Goal: Information Seeking & Learning: Learn about a topic

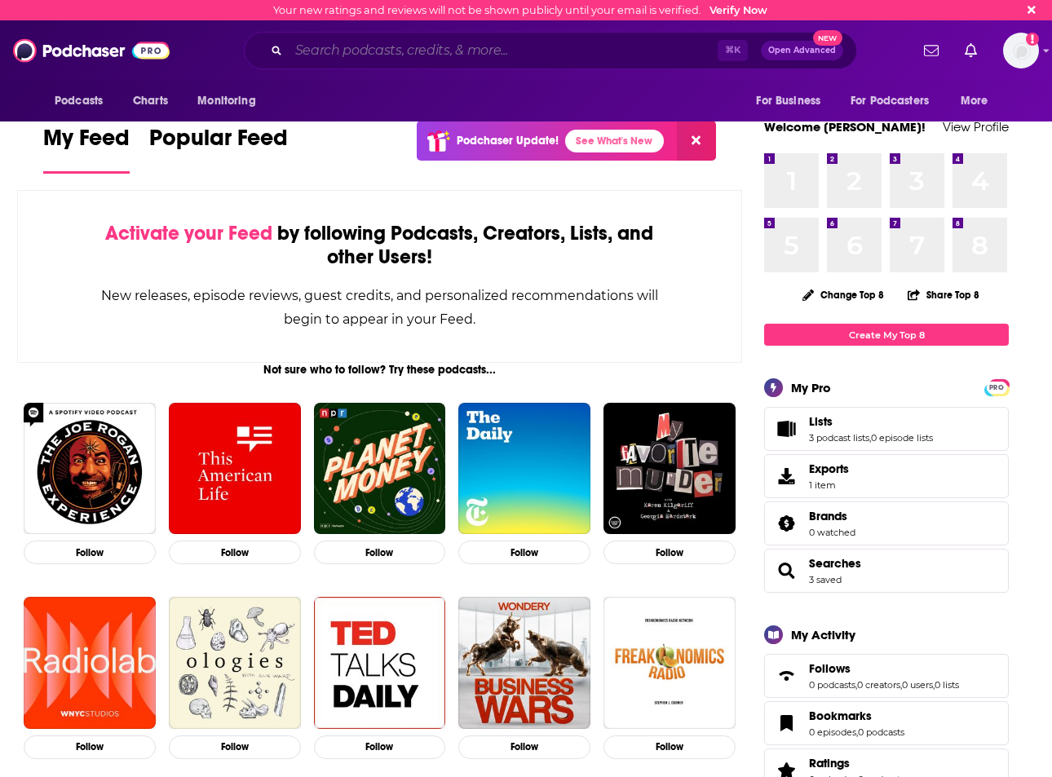
click at [496, 51] on input "Search podcasts, credits, & more..." at bounding box center [503, 51] width 429 height 26
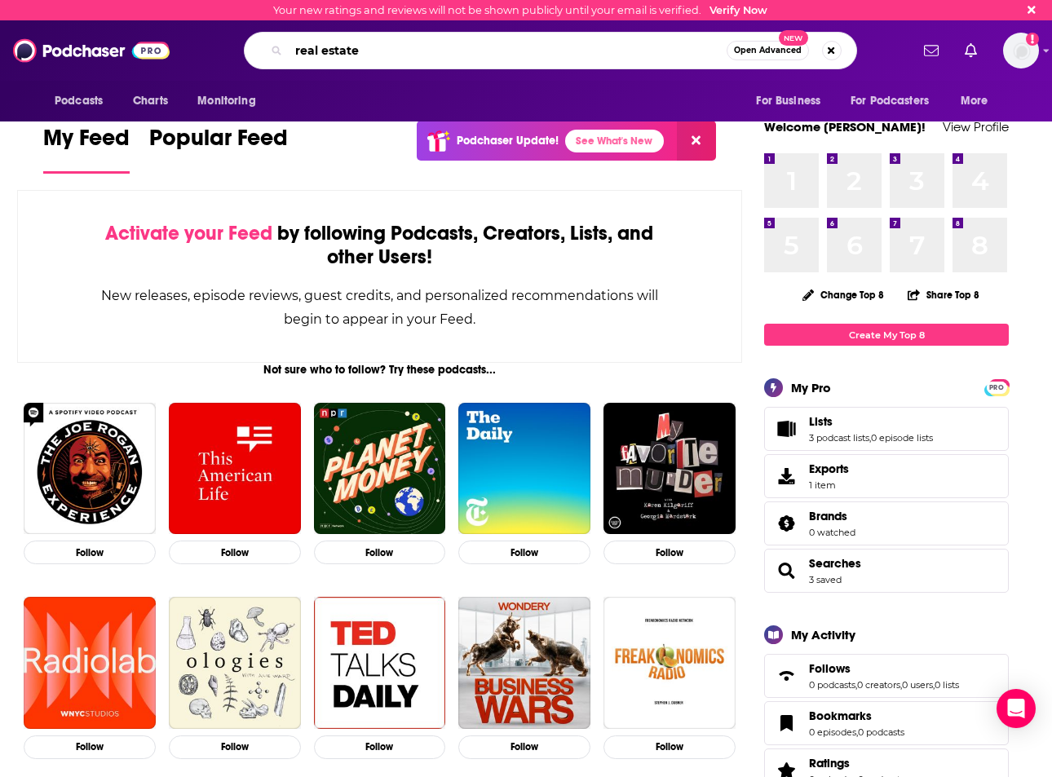
drag, startPoint x: 449, startPoint y: 51, endPoint x: 396, endPoint y: 49, distance: 53.0
click at [394, 51] on input "real estate" at bounding box center [508, 51] width 438 height 26
drag, startPoint x: 416, startPoint y: 63, endPoint x: 283, endPoint y: 57, distance: 133.1
click at [283, 57] on div "real estate Open Advanced New" at bounding box center [550, 51] width 613 height 38
type input "the best CRE show"
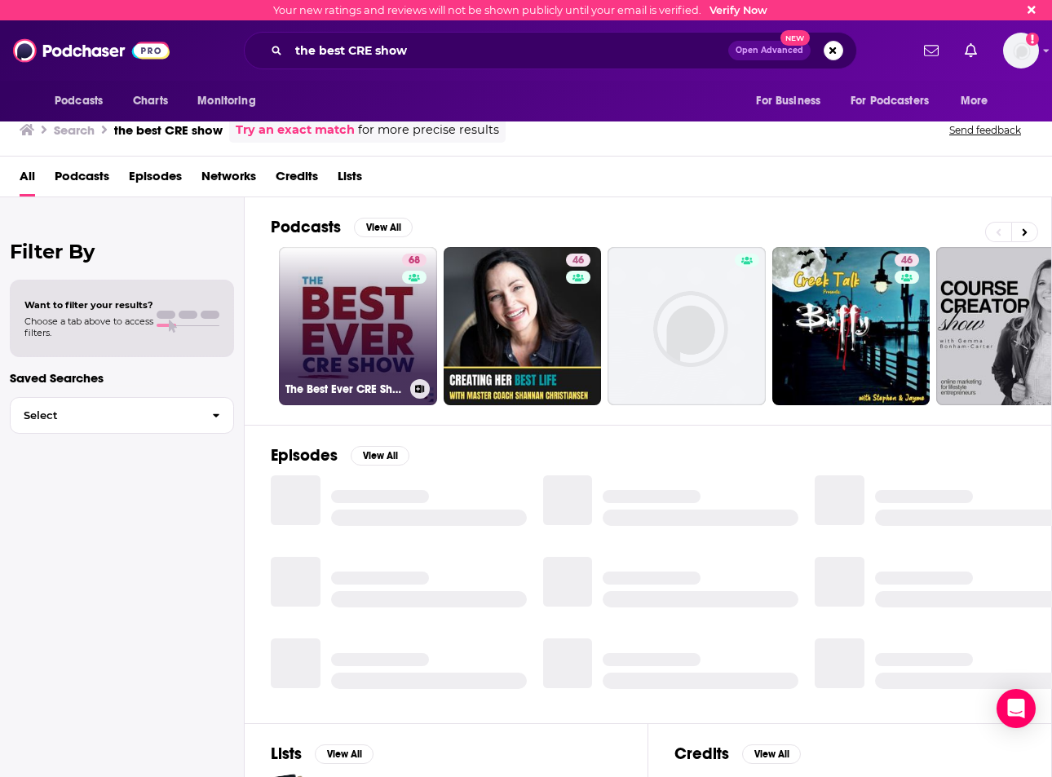
click at [361, 317] on link "68 The Best Ever CRE Show" at bounding box center [358, 326] width 158 height 158
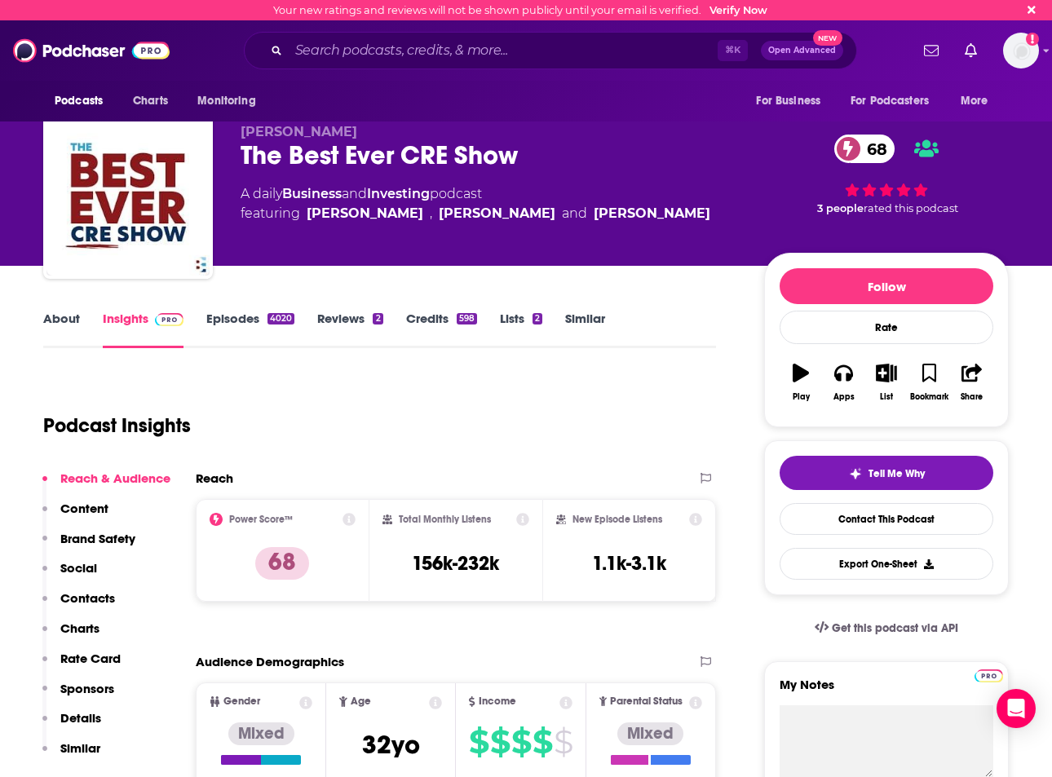
click at [219, 326] on link "Episodes 4020" at bounding box center [250, 330] width 88 height 38
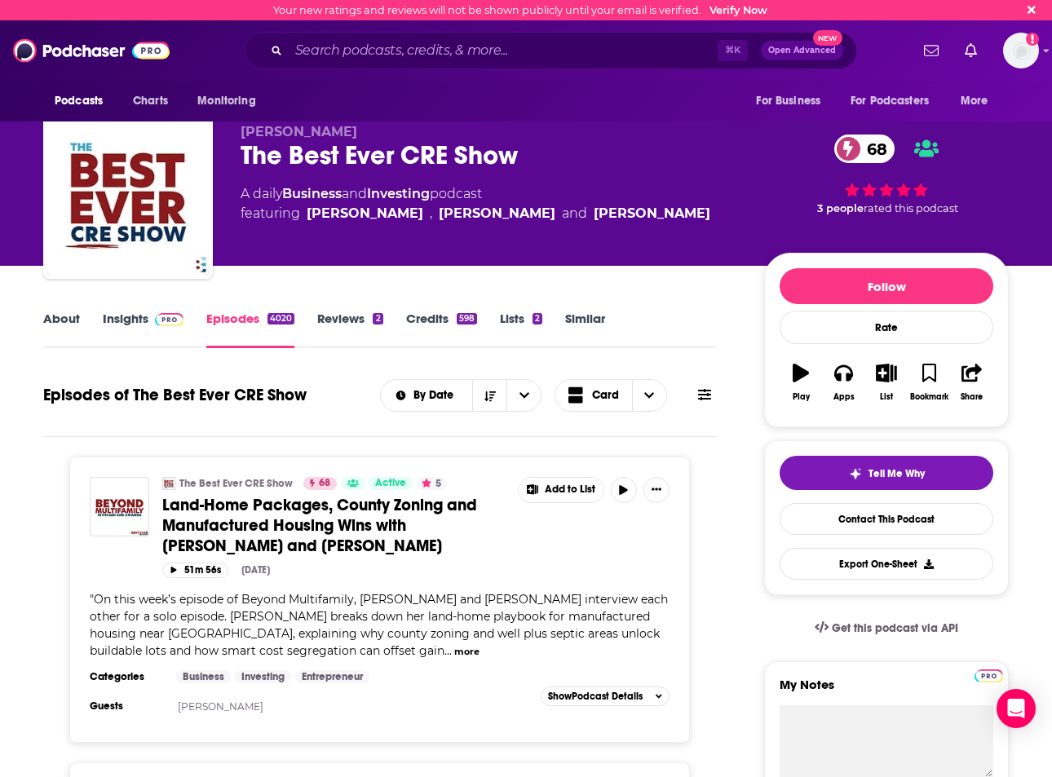
click at [108, 329] on link "Insights" at bounding box center [143, 330] width 81 height 38
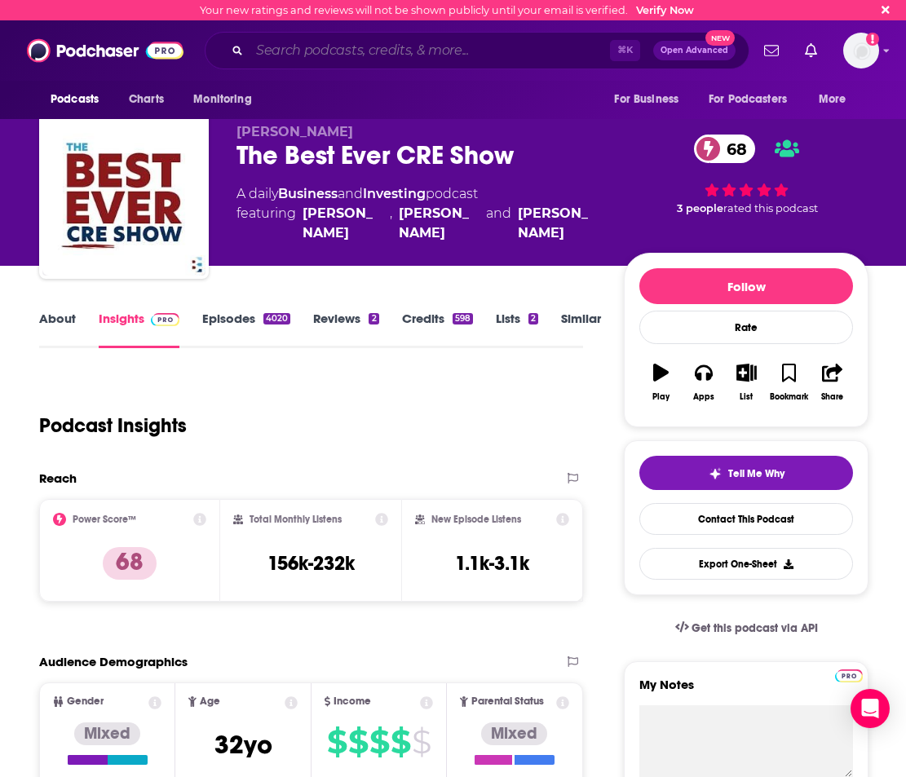
click at [389, 45] on input "Search podcasts, credits, & more..." at bounding box center [430, 51] width 361 height 26
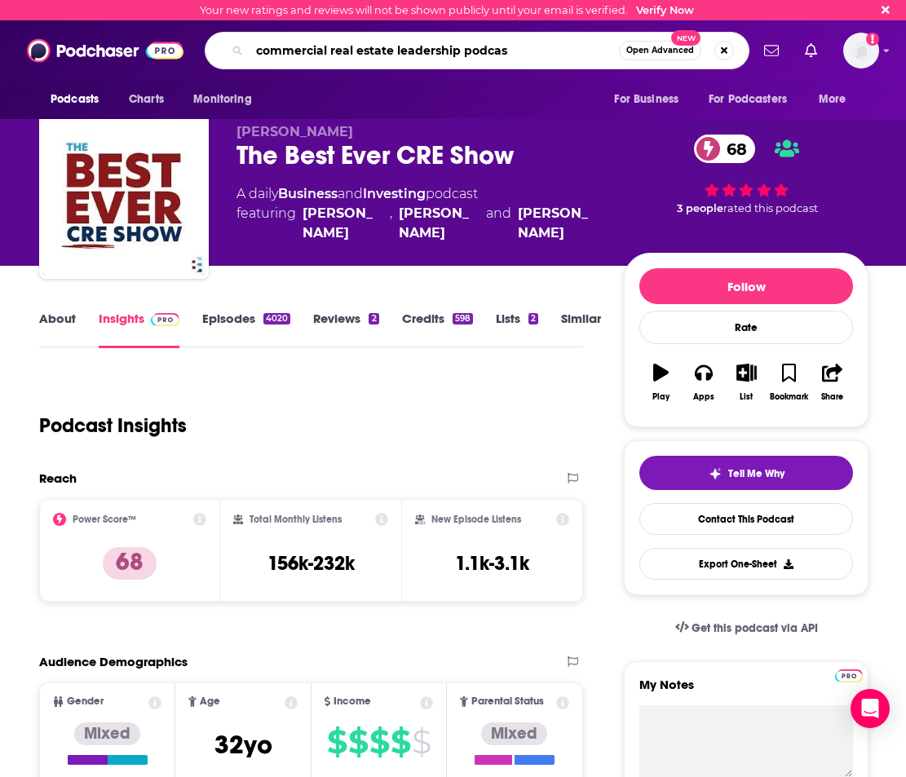
type input "commercial real estate leadership podcast"
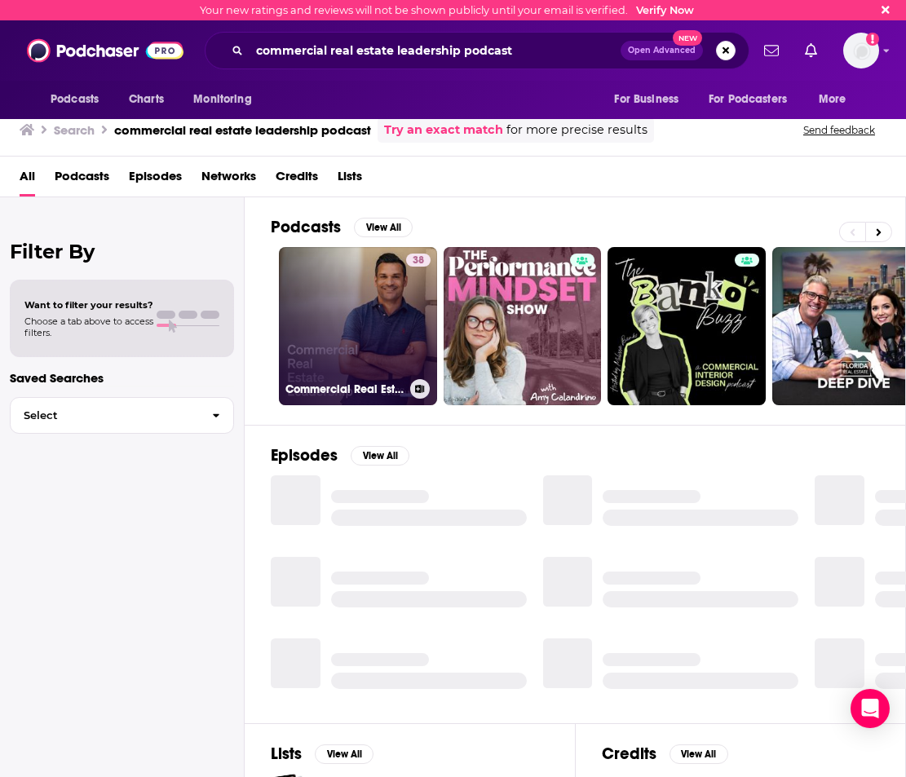
click at [346, 347] on link "38 Commercial Real Estate Leadership (CRE Success)" at bounding box center [358, 326] width 158 height 158
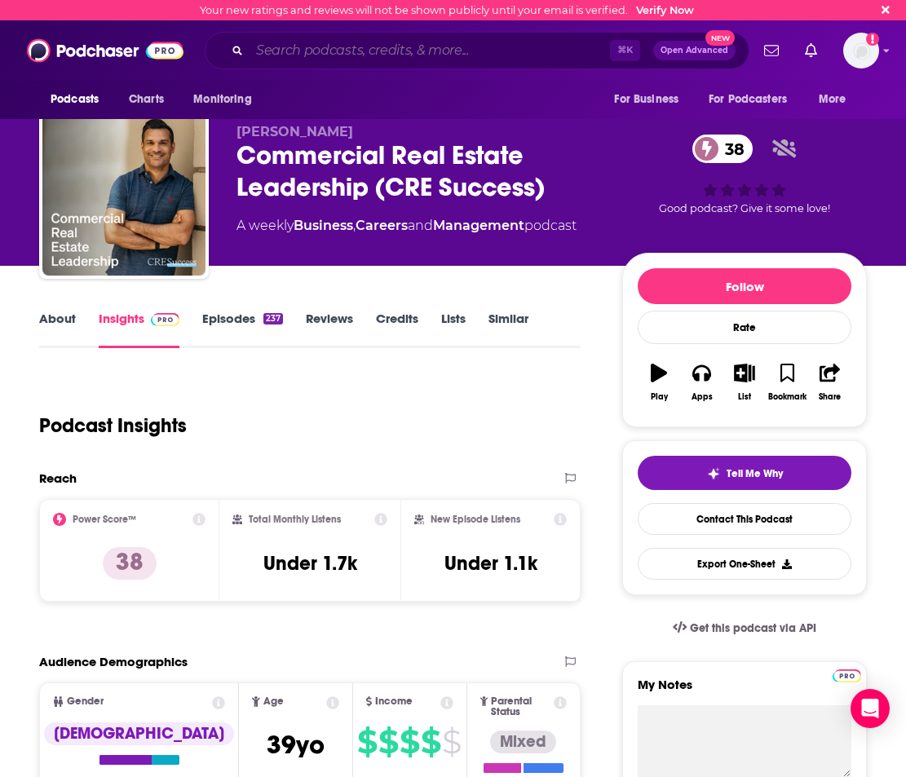
click at [391, 52] on input "Search podcasts, credits, & more..." at bounding box center [430, 51] width 361 height 26
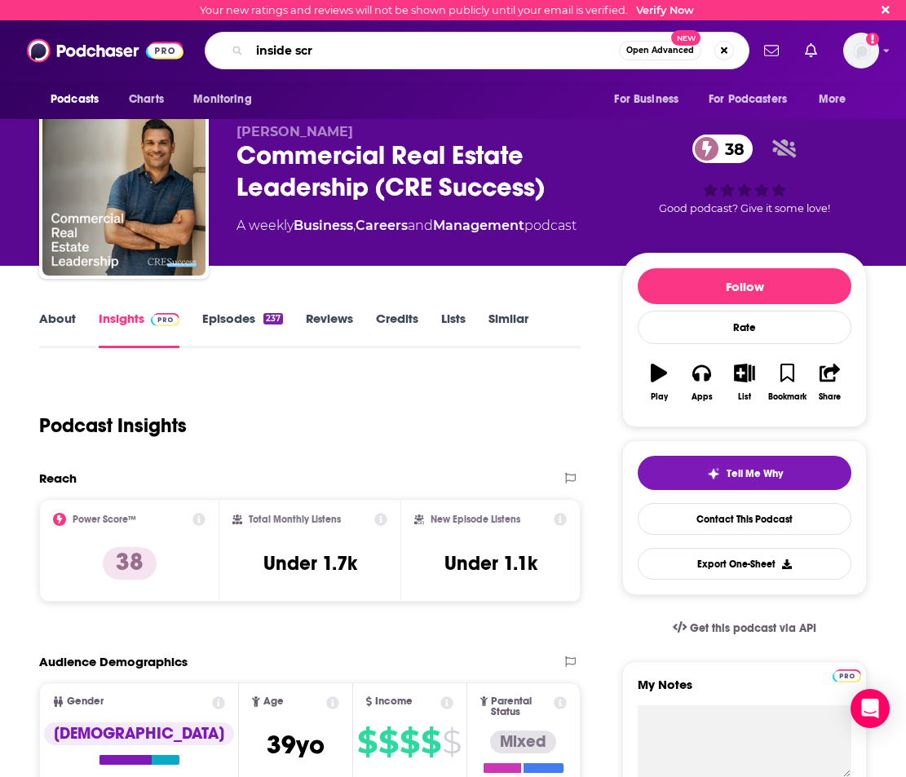
type input "inside scre"
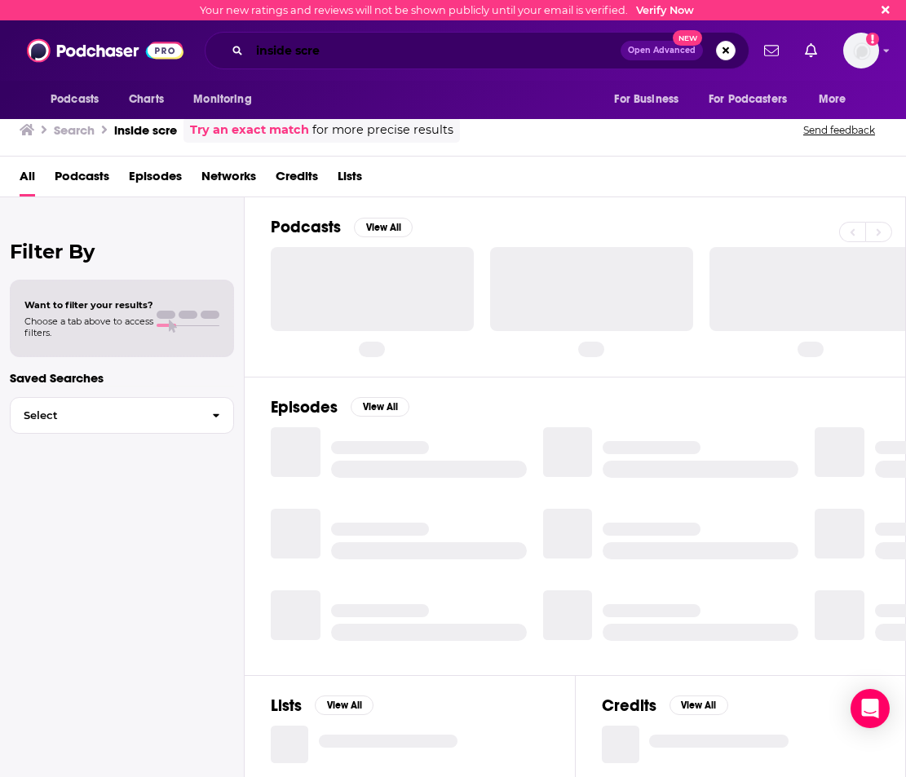
click at [300, 48] on input "inside scre" at bounding box center [435, 51] width 371 height 26
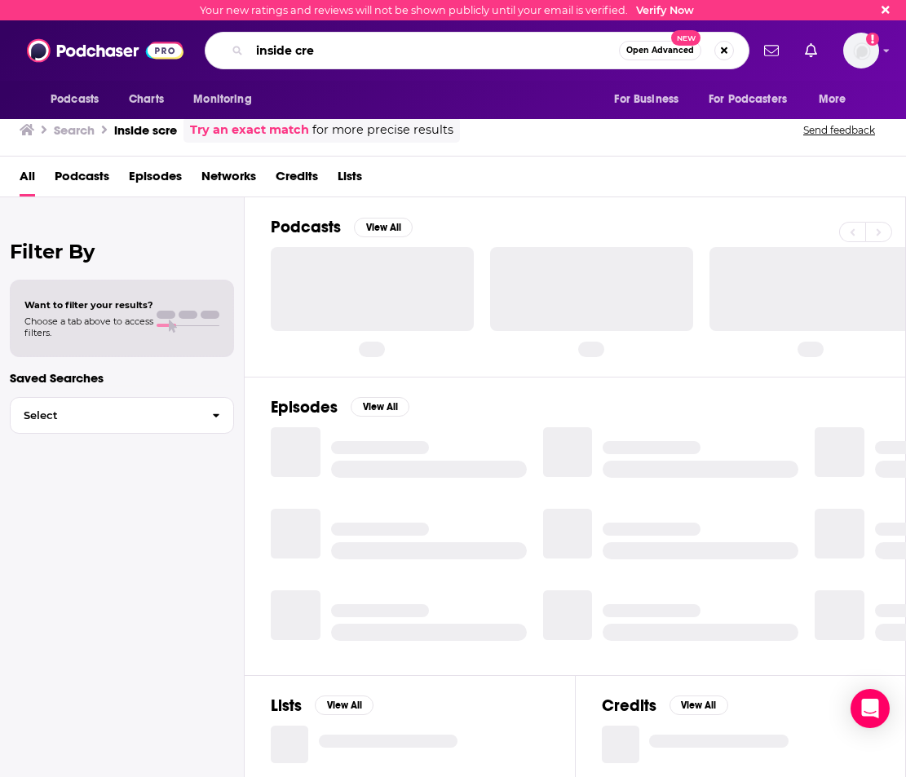
type input "inside cre"
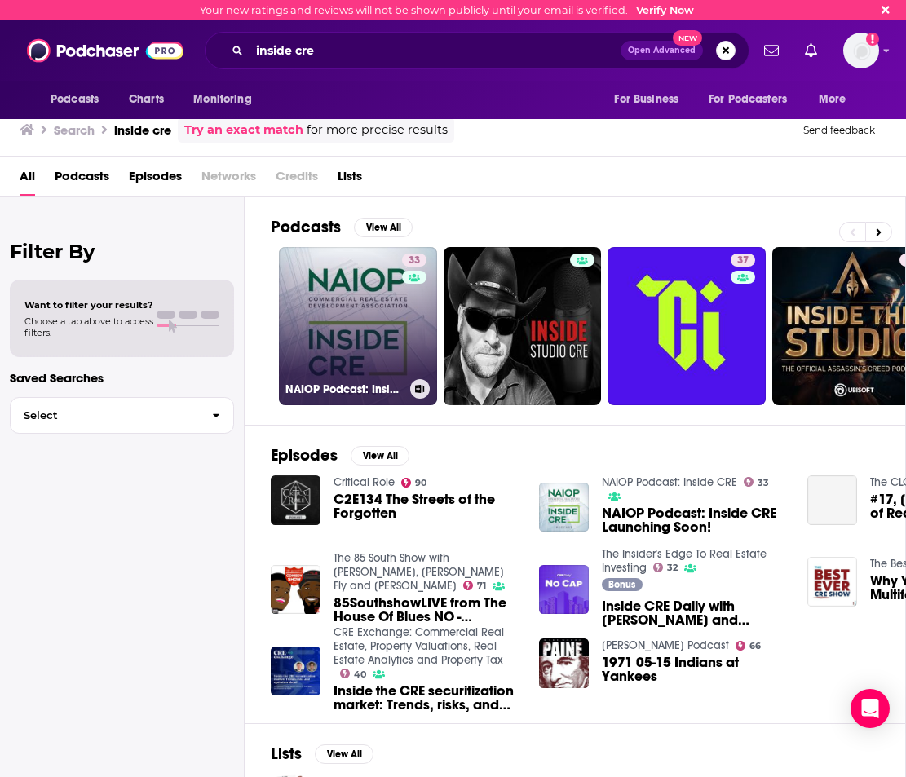
click at [417, 330] on div "33" at bounding box center [416, 317] width 29 height 126
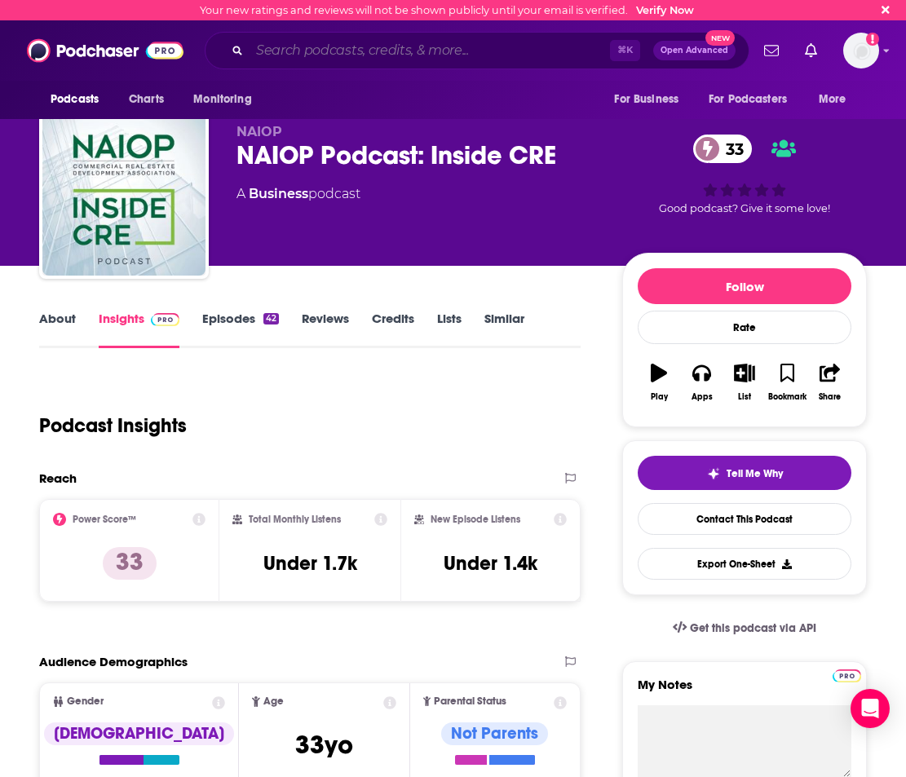
click at [418, 59] on input "Search podcasts, credits, & more..." at bounding box center [430, 51] width 361 height 26
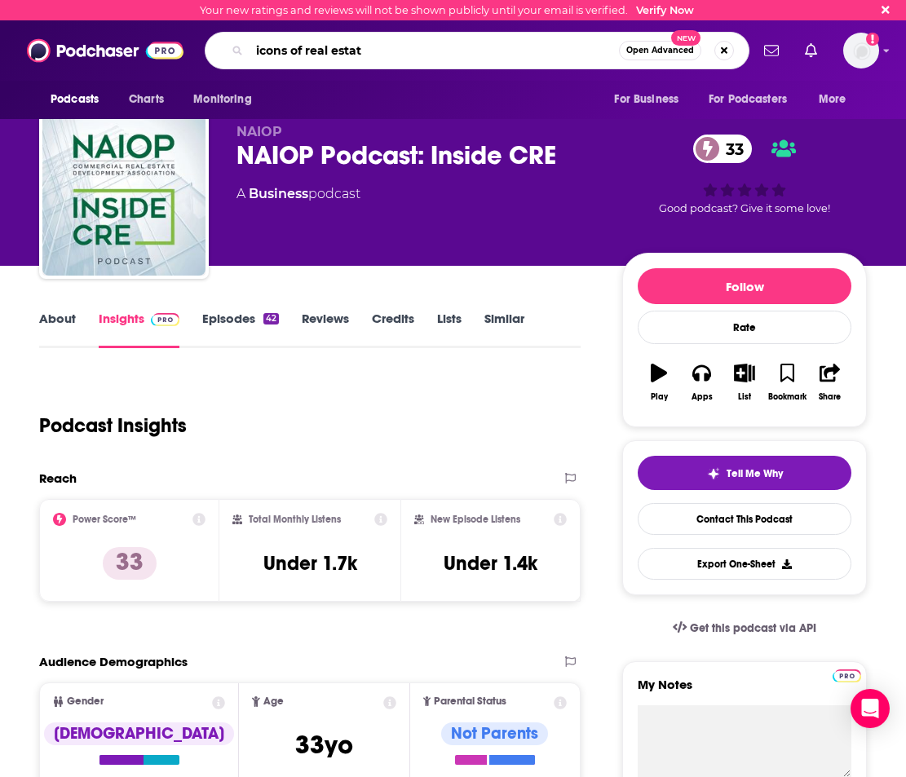
type input "icons of real estate"
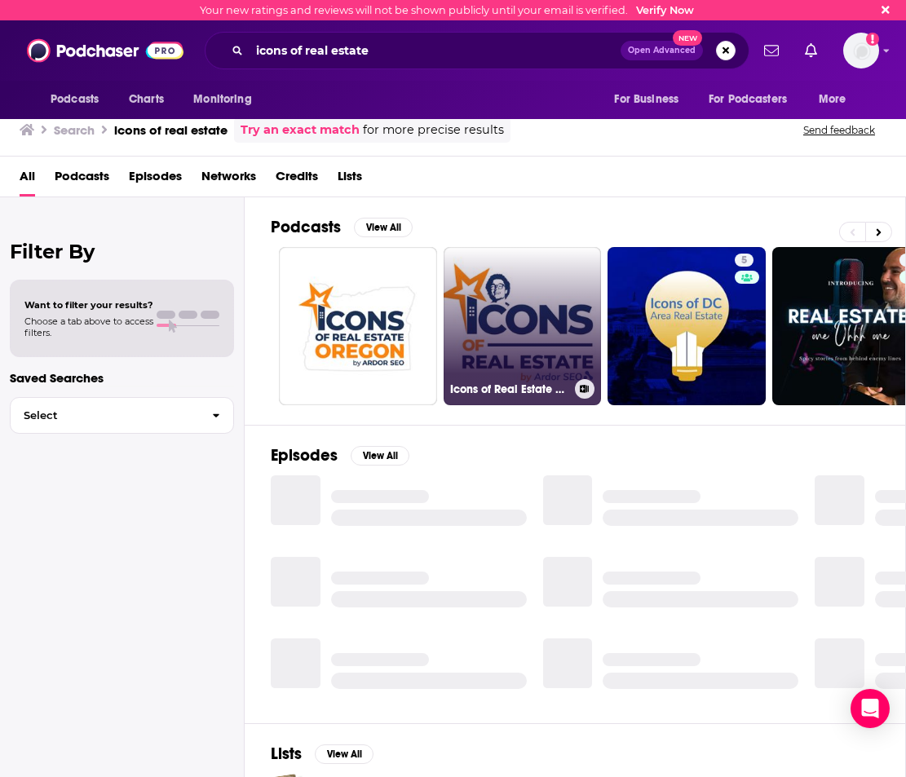
click at [491, 308] on link "Icons of Real Estate Podcast" at bounding box center [523, 326] width 158 height 158
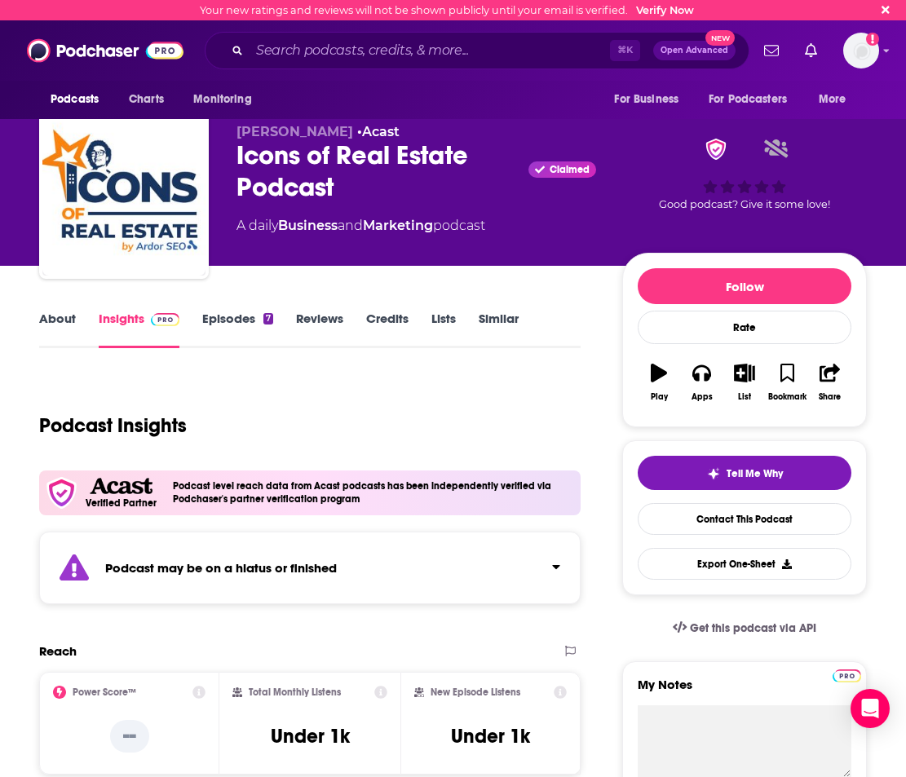
click at [530, 64] on div "⌘ K Open Advanced New" at bounding box center [477, 51] width 545 height 38
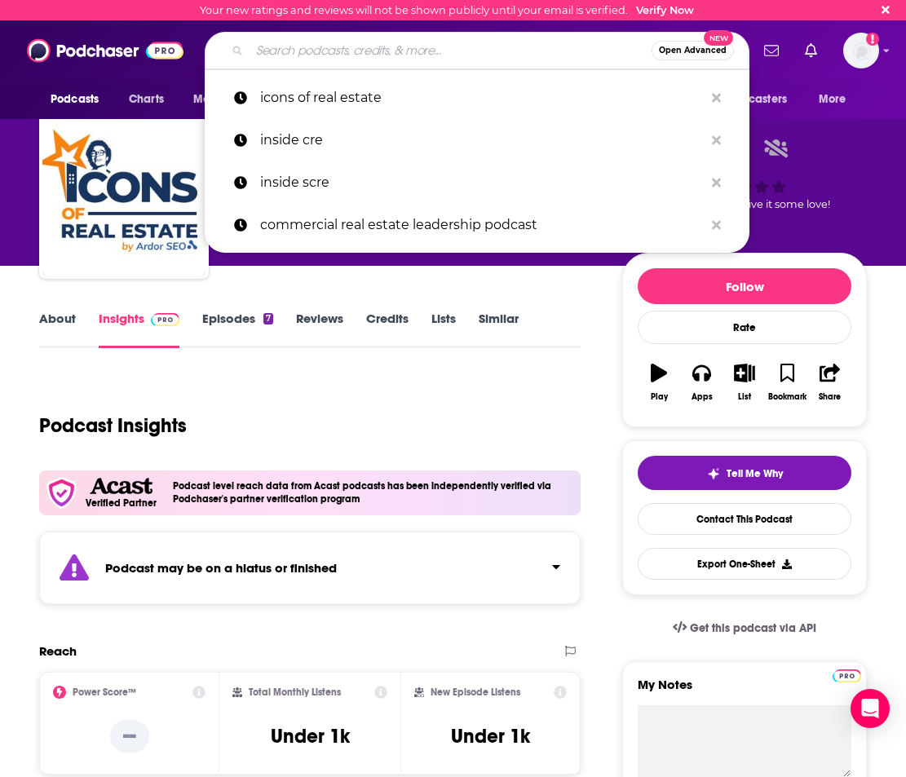
click at [524, 56] on input "Search podcasts, credits, & more..." at bounding box center [451, 51] width 402 height 26
paste input "The Commercial Real Estate Investor Podcast"
type input "The Commercial Real Estate Investor Podcast"
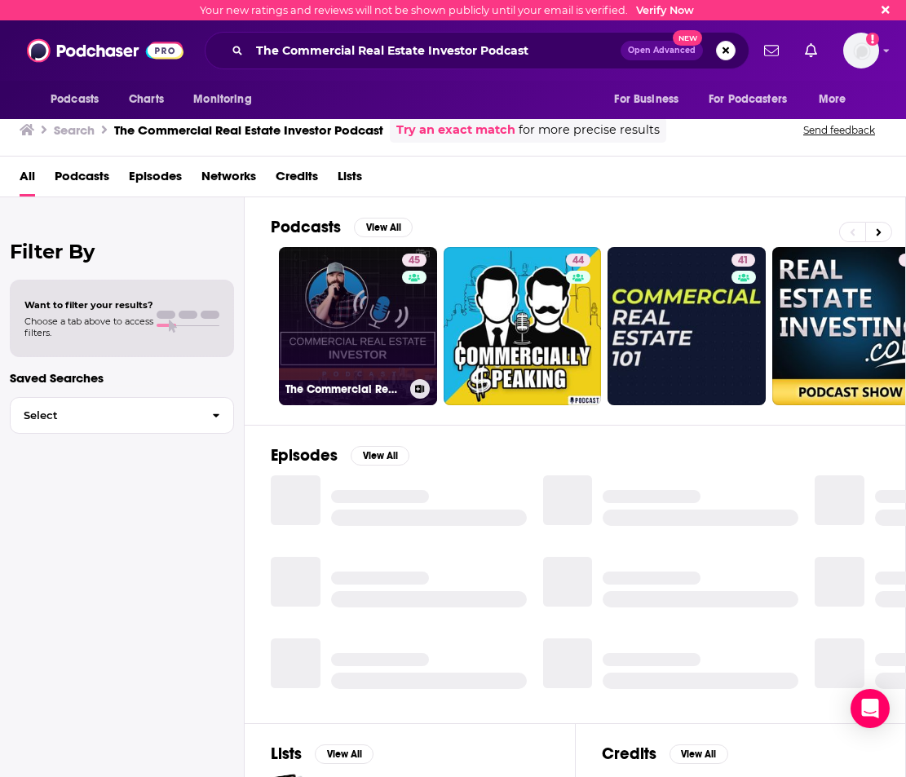
click at [409, 308] on div "45" at bounding box center [416, 317] width 29 height 126
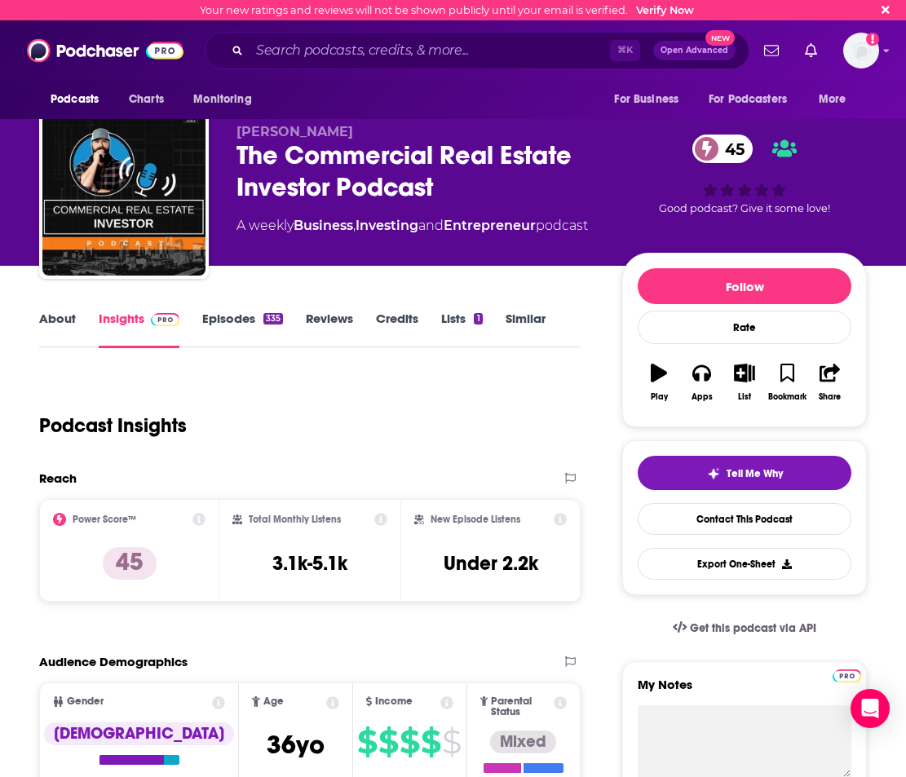
scroll to position [76, 0]
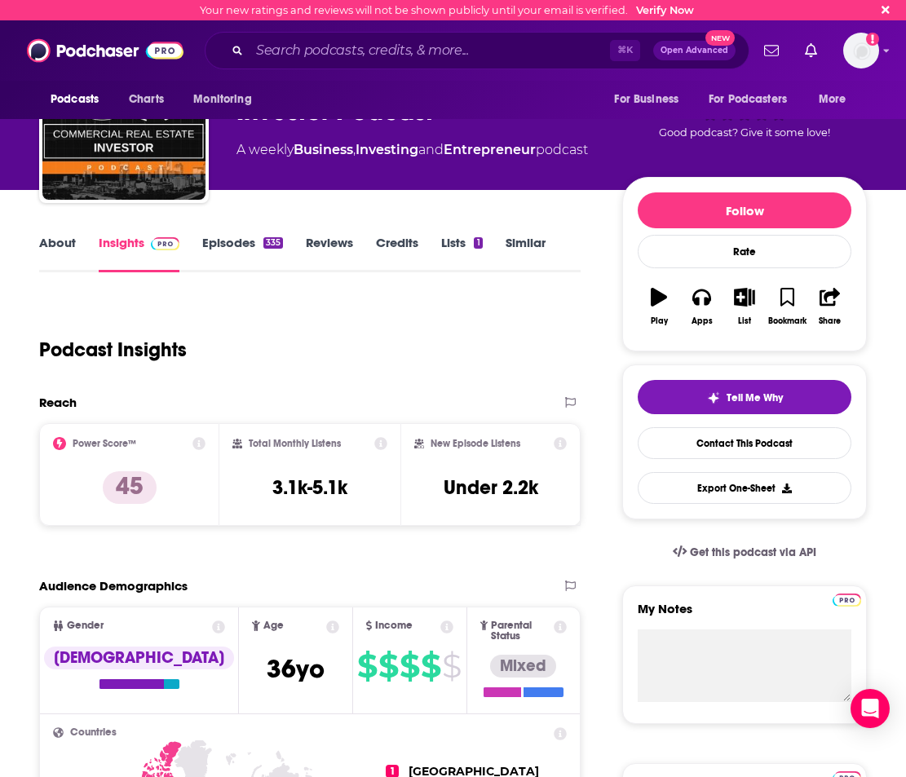
click at [263, 246] on div "335" at bounding box center [273, 242] width 20 height 11
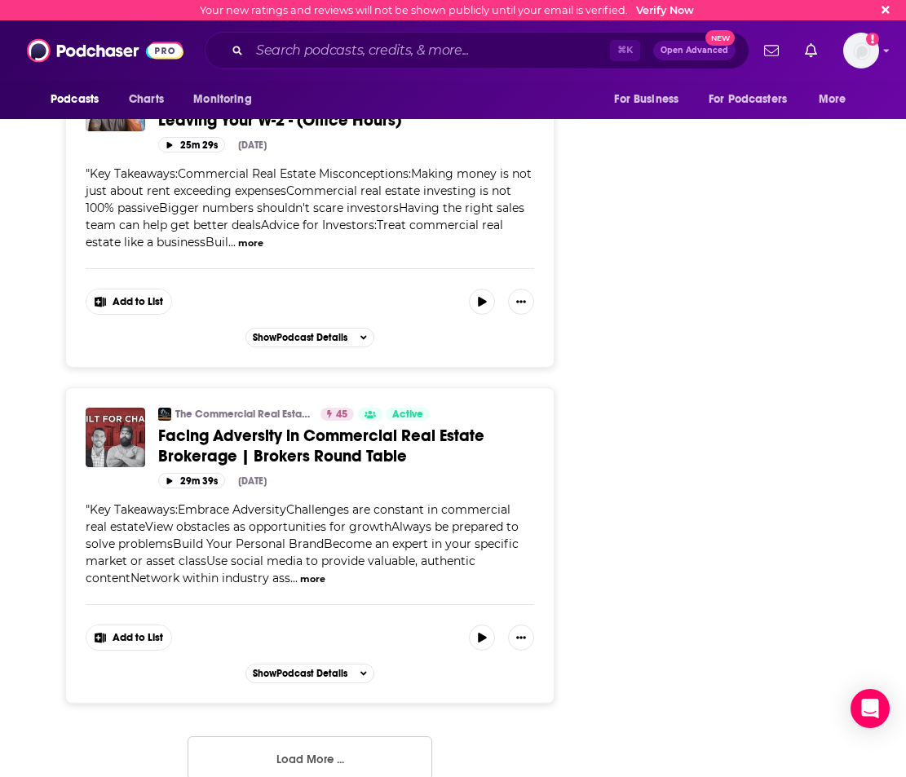
scroll to position [8130, 0]
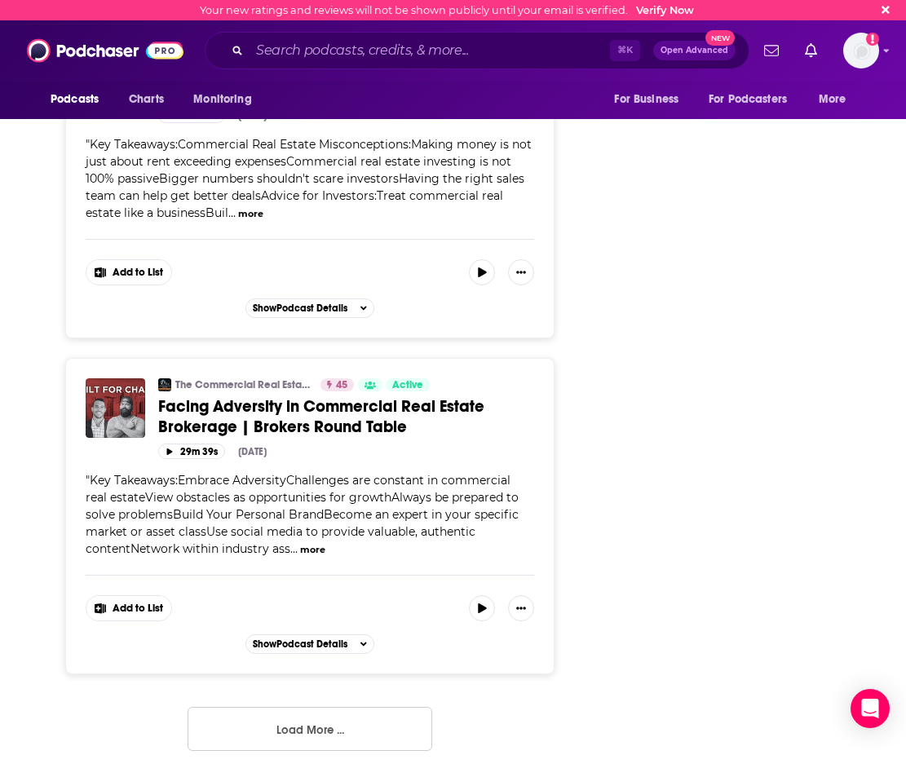
click at [369, 710] on button "Load More ..." at bounding box center [310, 729] width 245 height 44
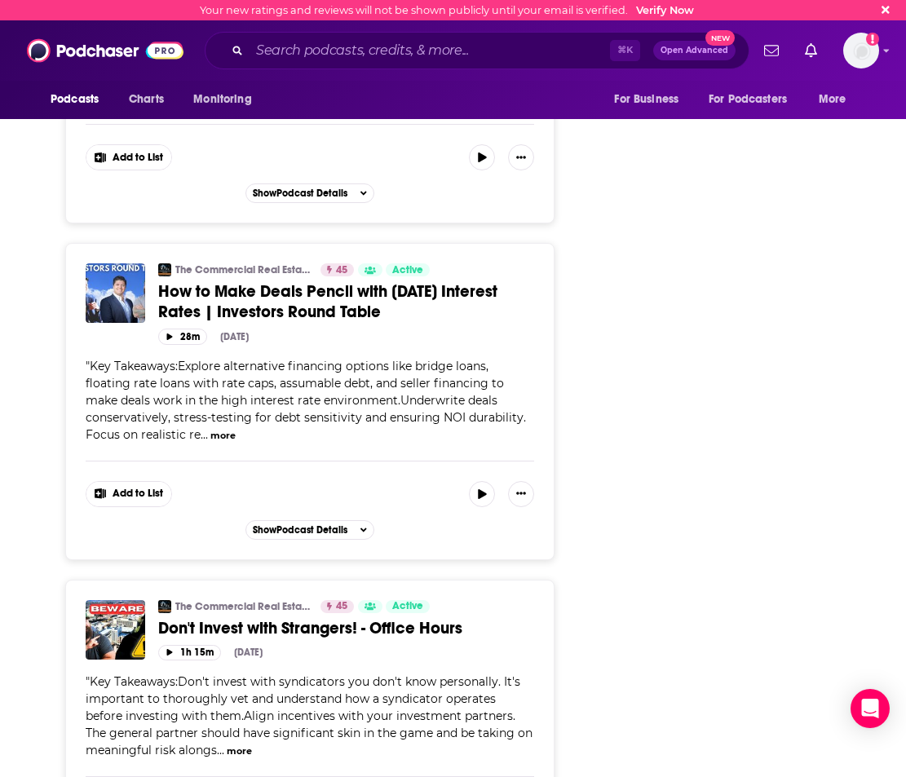
scroll to position [11754, 0]
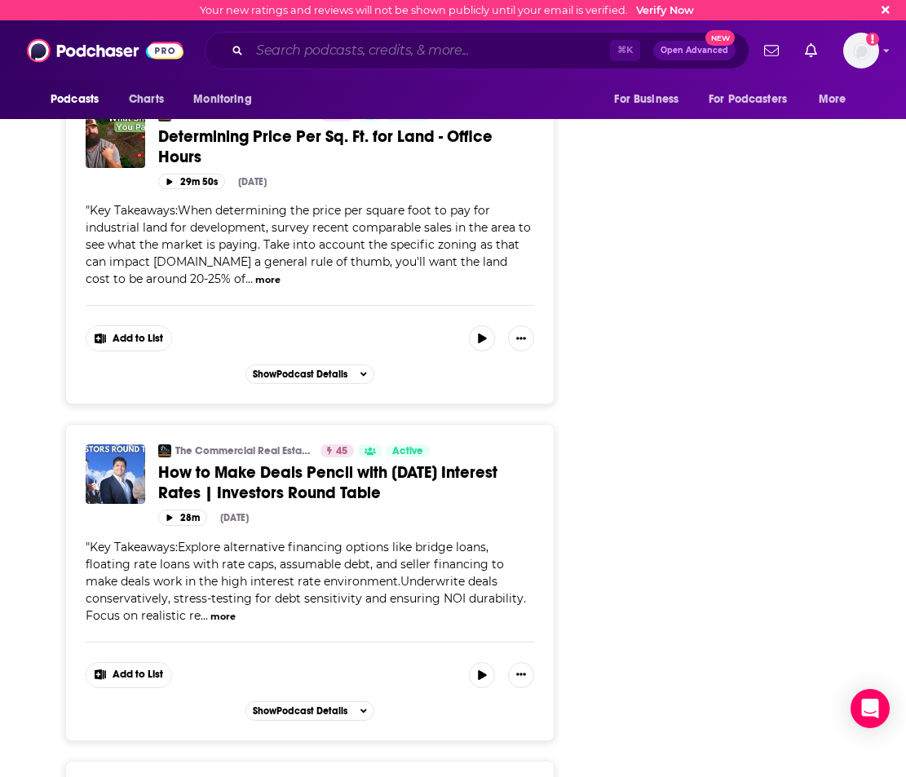
click at [484, 43] on input "Search podcasts, credits, & more..." at bounding box center [430, 51] width 361 height 26
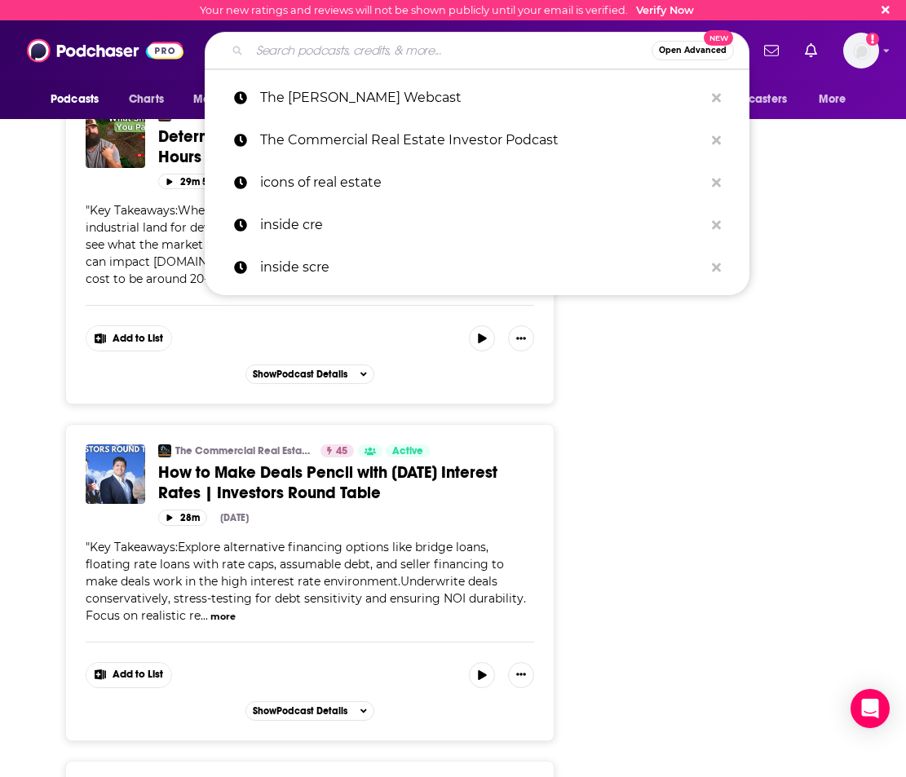
paste input "Commercial Real Estate Pro Network"
type input "Commercial Real Estate Pro Network"
